Goal: Find contact information: Find contact information

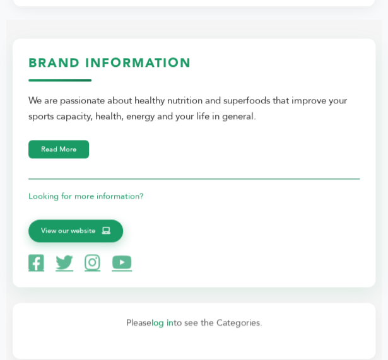
scroll to position [378, 0]
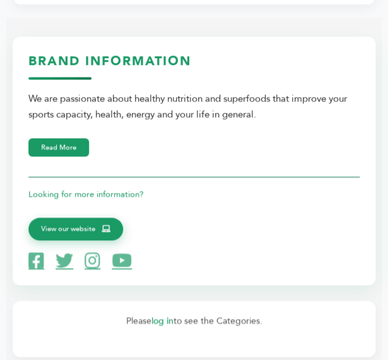
drag, startPoint x: 327, startPoint y: 1, endPoint x: 18, endPoint y: 26, distance: 310.0
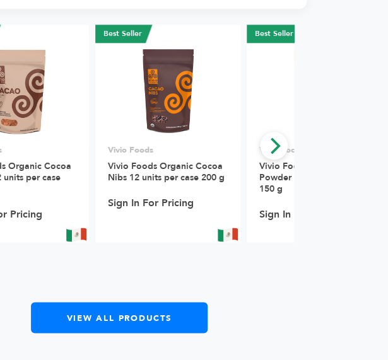
scroll to position [1513, 218]
click at [265, 146] on icon "Next" at bounding box center [273, 145] width 16 height 16
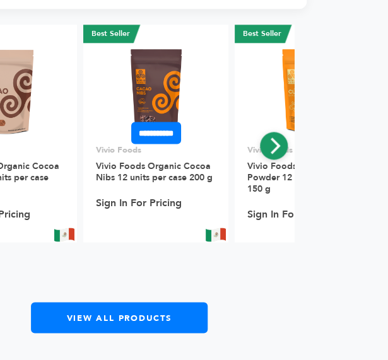
scroll to position [1513, 74]
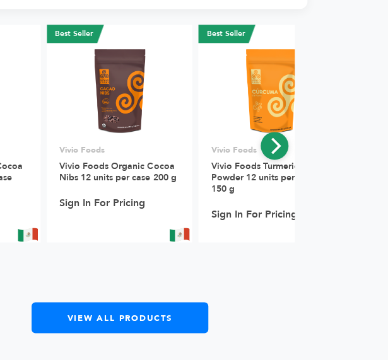
click at [269, 148] on icon "Next" at bounding box center [274, 145] width 16 height 16
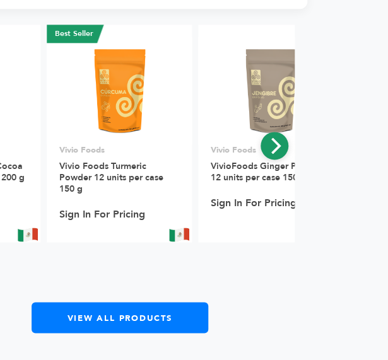
click at [269, 148] on icon "Next" at bounding box center [274, 145] width 16 height 16
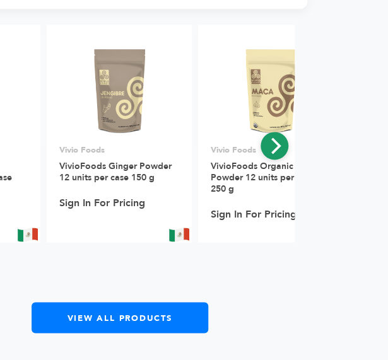
click at [269, 148] on icon "Next" at bounding box center [274, 145] width 16 height 16
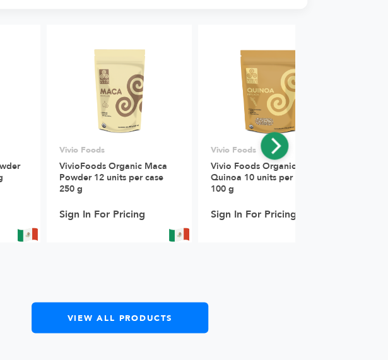
click at [269, 148] on icon "Next" at bounding box center [274, 145] width 16 height 16
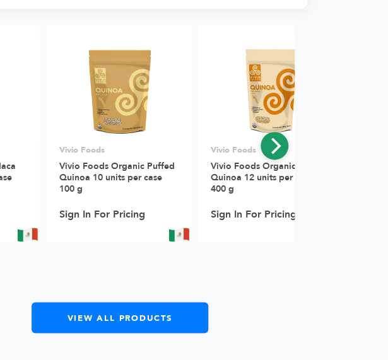
click at [269, 148] on icon "Next" at bounding box center [274, 145] width 16 height 16
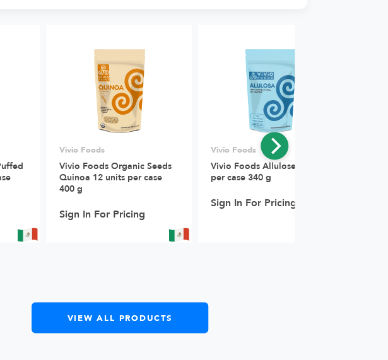
click at [269, 148] on icon "Next" at bounding box center [274, 145] width 16 height 16
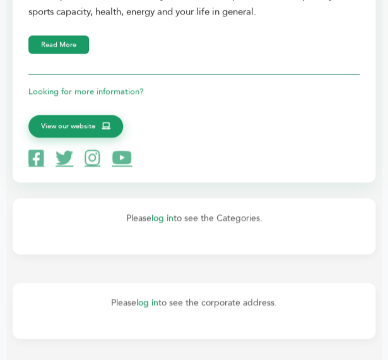
scroll to position [0, 0]
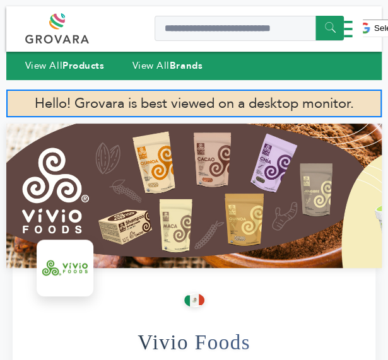
click at [346, 30] on rect at bounding box center [342, 29] width 21 height 3
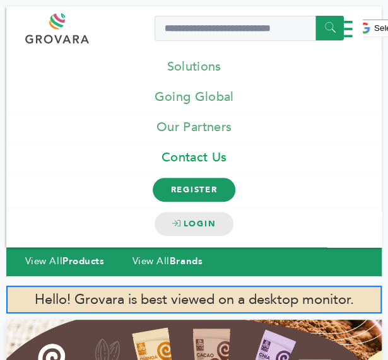
click at [199, 155] on link "Contact Us" at bounding box center [193, 157] width 375 height 30
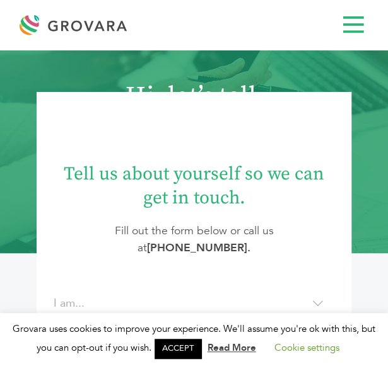
click at [355, 13] on div at bounding box center [353, 25] width 30 height 30
click at [358, 24] on rect at bounding box center [353, 24] width 21 height 3
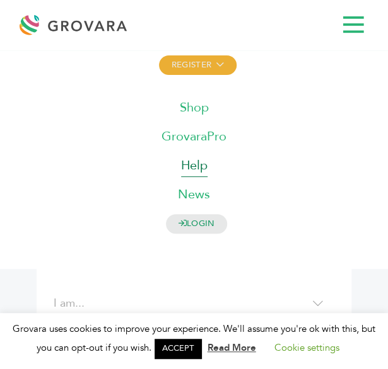
click at [188, 162] on span "Help" at bounding box center [194, 165] width 26 height 17
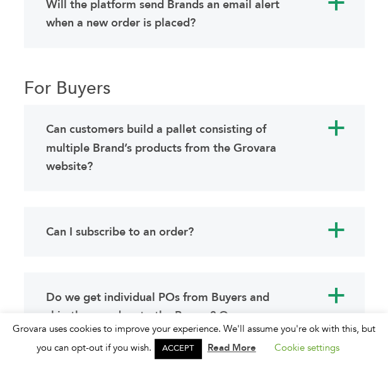
scroll to position [7420, 0]
